Goal: Task Accomplishment & Management: Use online tool/utility

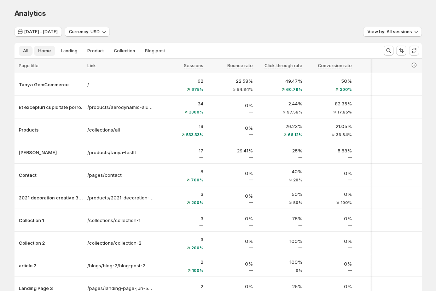
click at [45, 53] on span "Home" at bounding box center [44, 51] width 13 height 6
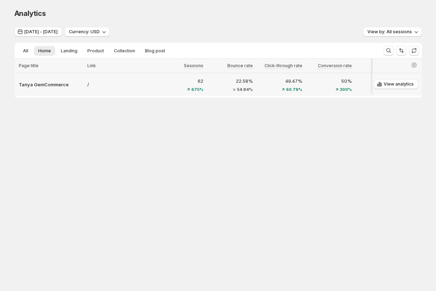
click at [139, 90] on div "/" at bounding box center [120, 84] width 71 height 11
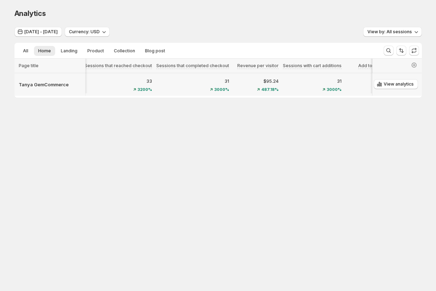
scroll to position [0, 632]
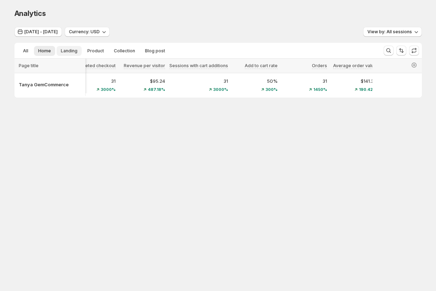
click at [66, 48] on span "Landing" at bounding box center [69, 51] width 17 height 6
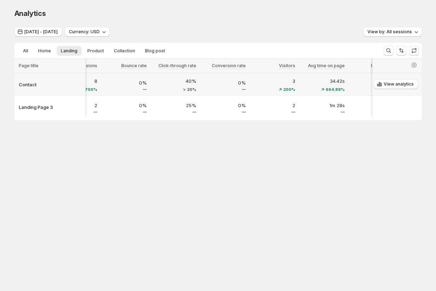
scroll to position [0, 0]
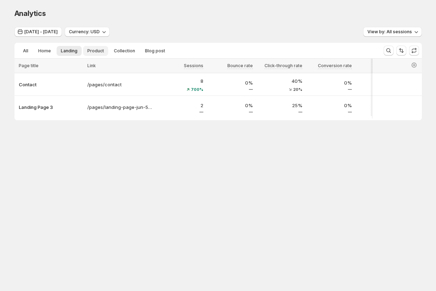
click at [93, 49] on span "Product" at bounding box center [95, 51] width 17 height 6
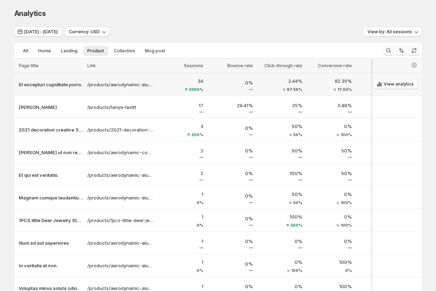
scroll to position [11, 0]
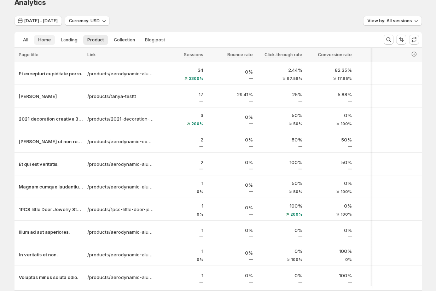
click at [42, 40] on span "Home" at bounding box center [44, 40] width 13 height 6
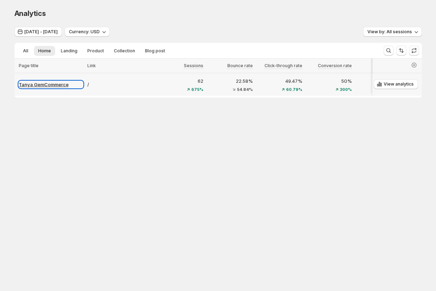
click at [45, 84] on p "Tanya GemCommerce" at bounding box center [51, 84] width 64 height 7
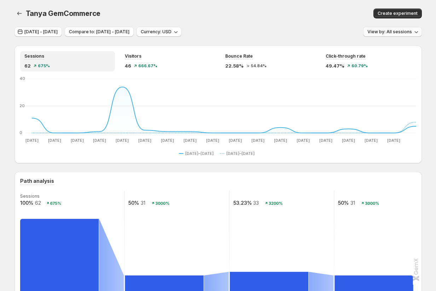
click at [372, 35] on button "View by: All sessions" at bounding box center [392, 32] width 59 height 10
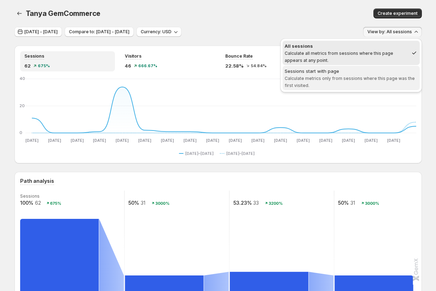
click at [338, 77] on span "Calculate metrics only from sessions where this page was the first visited." at bounding box center [350, 82] width 130 height 12
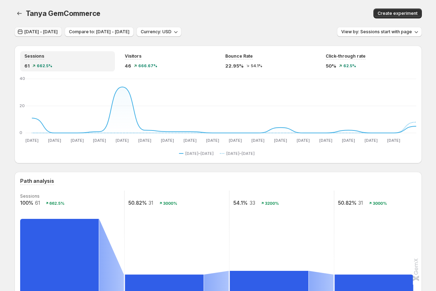
click at [52, 31] on span "[DATE] - [DATE]" at bounding box center [40, 32] width 33 height 6
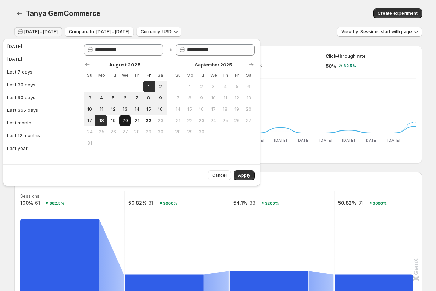
click at [121, 119] on button "20" at bounding box center [125, 120] width 12 height 11
type input "**********"
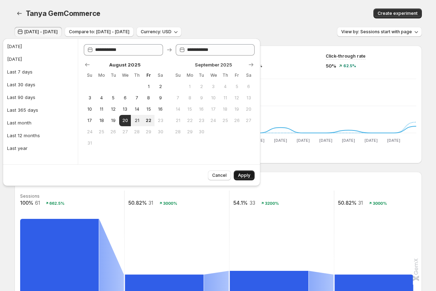
click at [242, 175] on span "Apply" at bounding box center [244, 176] width 12 height 6
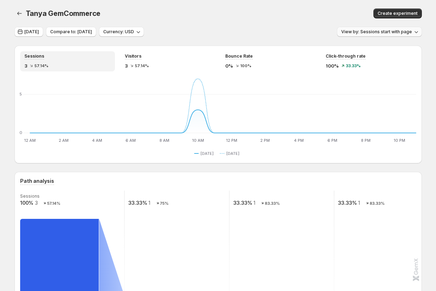
click at [378, 27] on button "View by: Sessions start with page" at bounding box center [379, 32] width 85 height 10
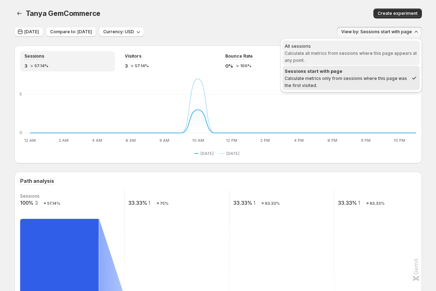
click at [354, 55] on span "Calculate all metrics from sessions where this page appears at any point." at bounding box center [351, 57] width 132 height 12
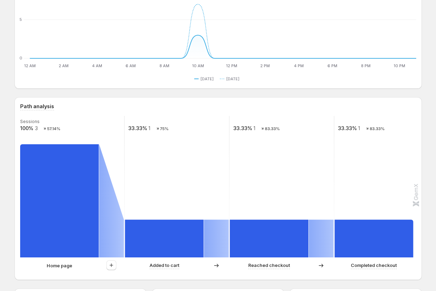
scroll to position [97, 0]
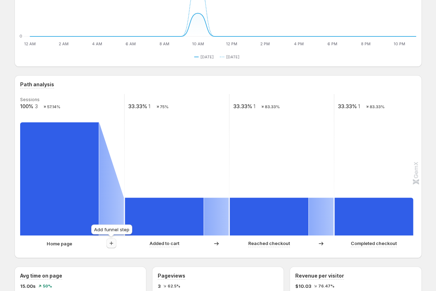
click at [112, 241] on icon "button" at bounding box center [111, 243] width 7 height 7
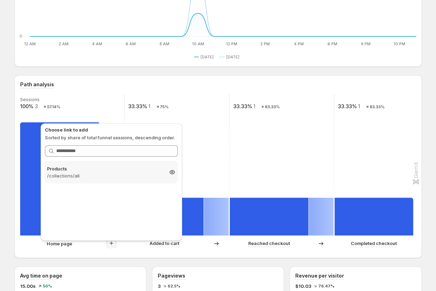
click at [109, 174] on p "/collections/all" at bounding box center [105, 175] width 116 height 7
